Goal: Ask a question

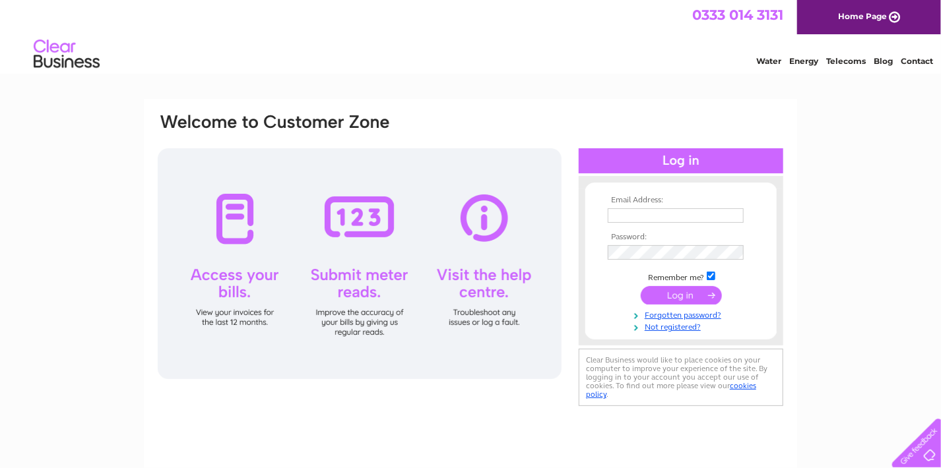
click at [350, 216] on div at bounding box center [360, 263] width 404 height 231
click at [219, 290] on div at bounding box center [360, 263] width 404 height 231
click at [616, 217] on input "text" at bounding box center [676, 216] width 136 height 15
type input "pilleth.hoods29@gmail.com"
drag, startPoint x: 806, startPoint y: 59, endPoint x: 810, endPoint y: 70, distance: 11.3
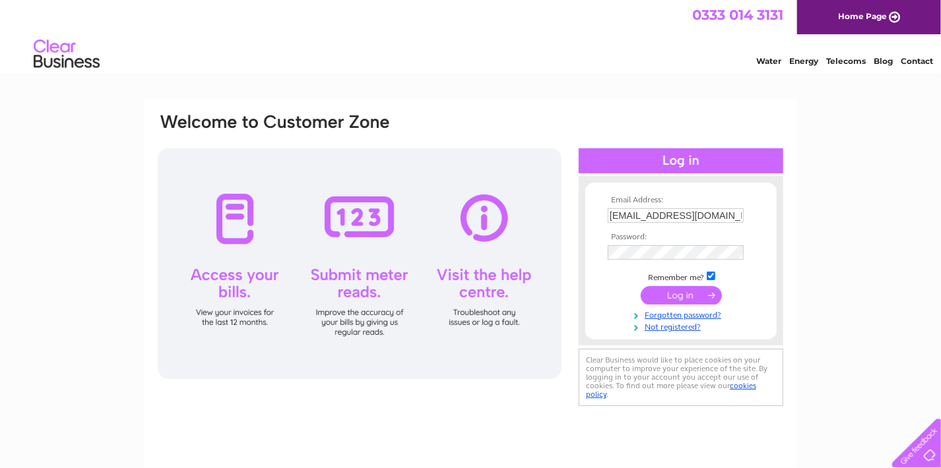
click at [805, 59] on link "Energy" at bounding box center [803, 61] width 29 height 10
click at [618, 209] on input "text" at bounding box center [676, 216] width 136 height 15
type input "[EMAIL_ADDRESS][DOMAIN_NAME]"
click at [684, 294] on input "submit" at bounding box center [681, 296] width 81 height 18
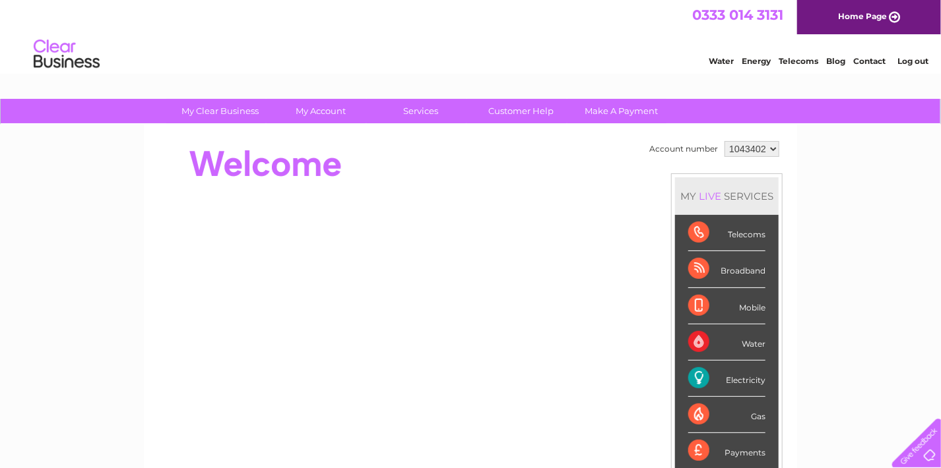
click at [696, 379] on div "Electricity" at bounding box center [726, 379] width 77 height 36
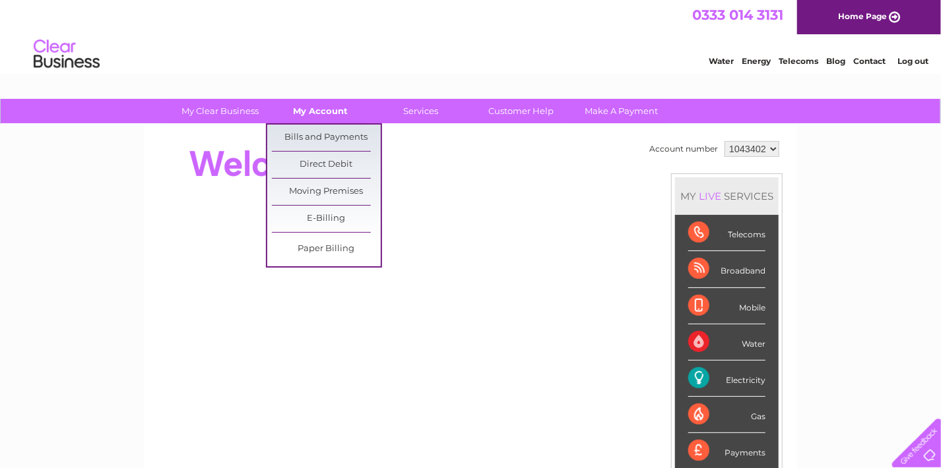
click at [315, 113] on link "My Account" at bounding box center [321, 111] width 109 height 24
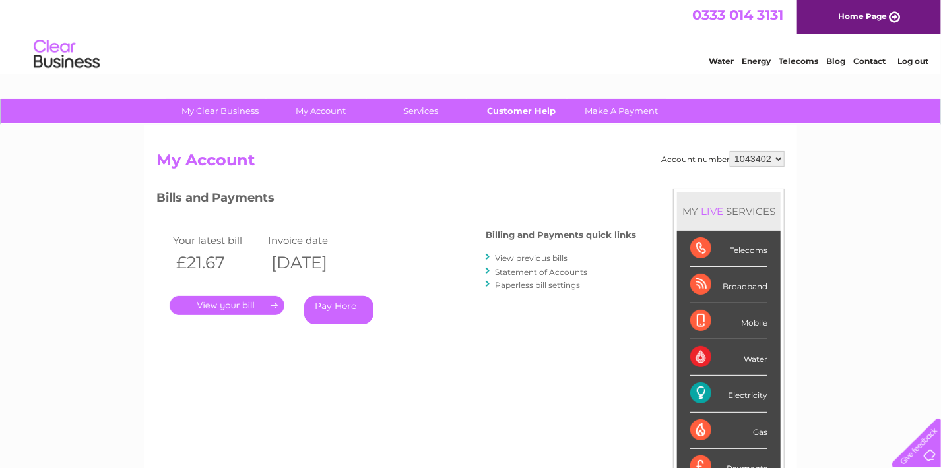
click at [529, 112] on link "Customer Help" at bounding box center [521, 111] width 109 height 24
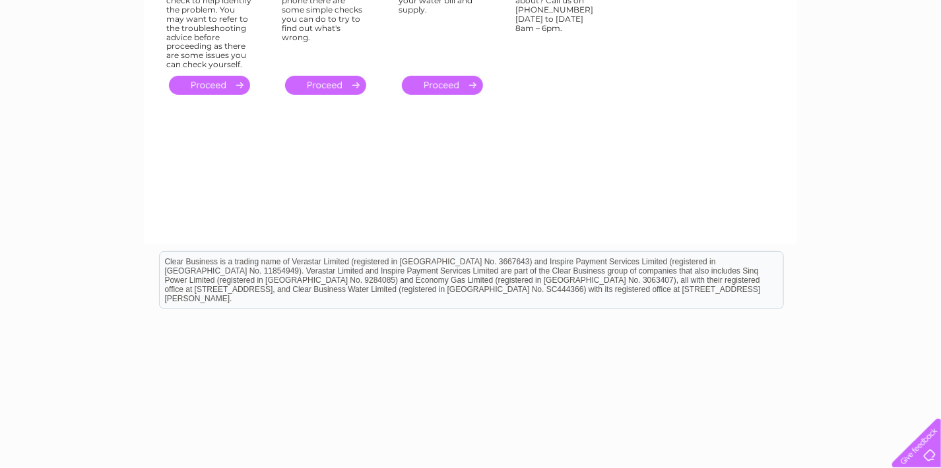
scroll to position [261, 0]
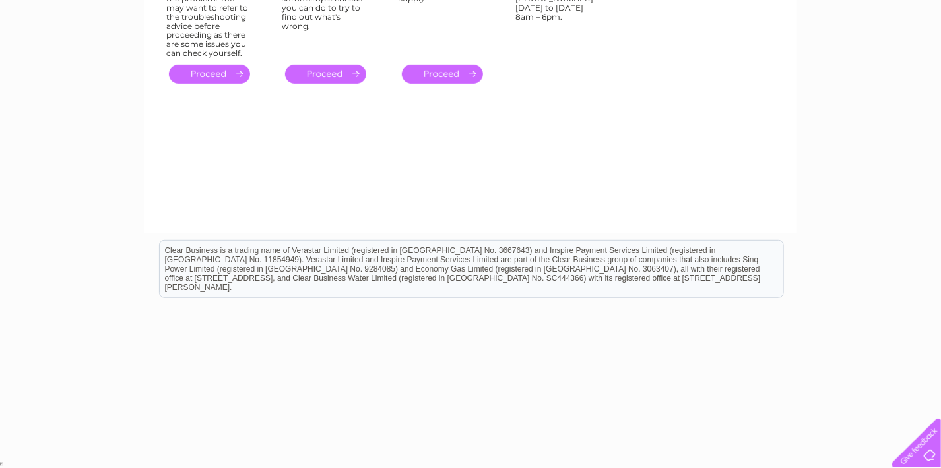
click at [928, 448] on div at bounding box center [914, 441] width 54 height 54
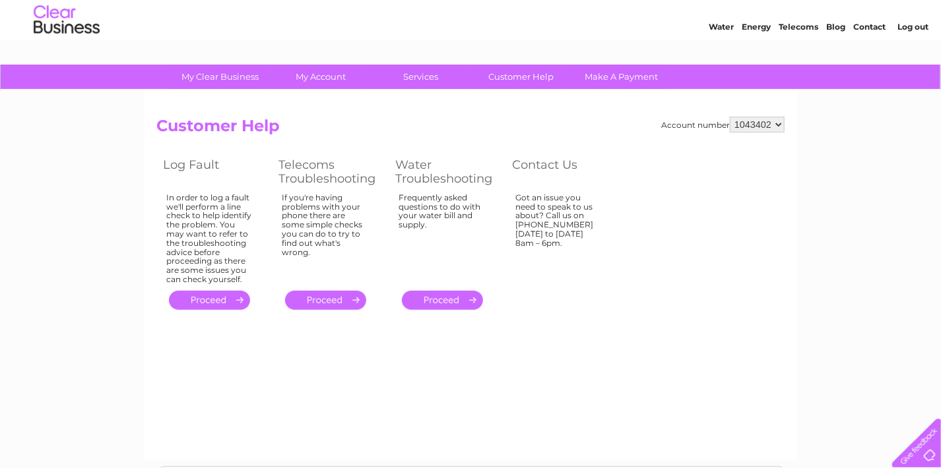
scroll to position [34, 0]
click at [778, 127] on select "1043402" at bounding box center [757, 125] width 55 height 16
